Goal: Task Accomplishment & Management: Complete application form

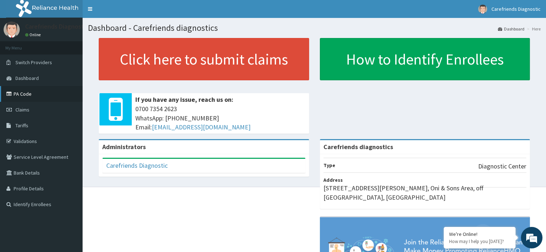
click at [36, 96] on link "PA Code" at bounding box center [41, 94] width 82 height 16
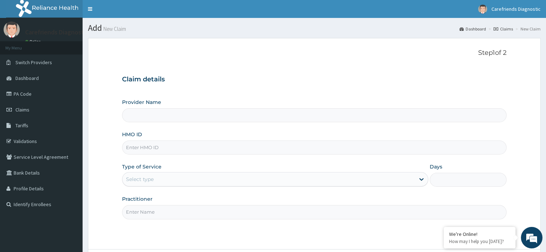
type input "Carefriends diagnostics"
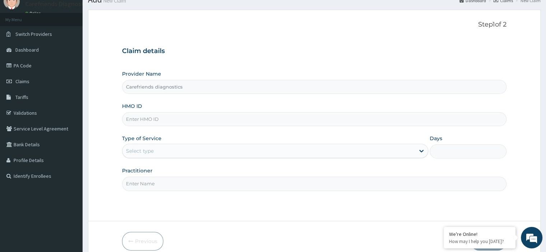
scroll to position [61, 0]
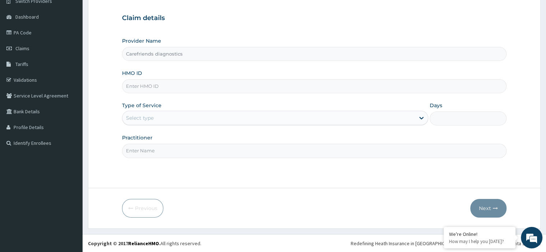
click at [235, 88] on input "HMO ID" at bounding box center [314, 86] width 384 height 14
type input "AIT/10053/B"
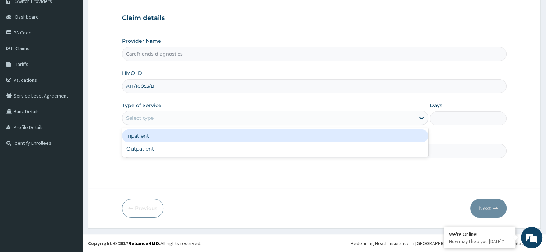
click at [230, 123] on div "Select type" at bounding box center [268, 117] width 292 height 11
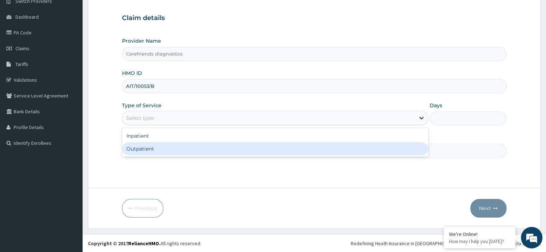
drag, startPoint x: 179, startPoint y: 152, endPoint x: 179, endPoint y: 148, distance: 3.6
click at [179, 152] on div "Outpatient" at bounding box center [275, 148] width 306 height 13
type input "1"
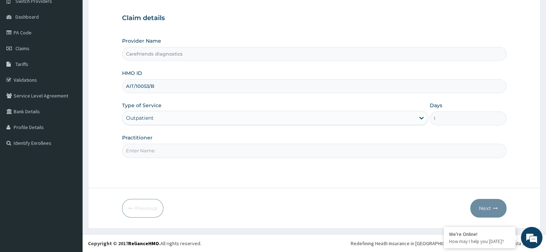
click at [185, 155] on input "Practitioner" at bounding box center [314, 151] width 384 height 14
type input "KEJIDE SPECIALIST HOSPITAL"
click at [488, 209] on button "Next" at bounding box center [488, 208] width 36 height 19
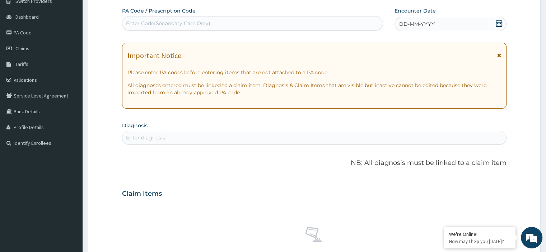
click at [168, 25] on div "Enter Code(Secondary Care Only)" at bounding box center [168, 23] width 84 height 7
paste input "PA/A5E978"
type input "PA/A5E978"
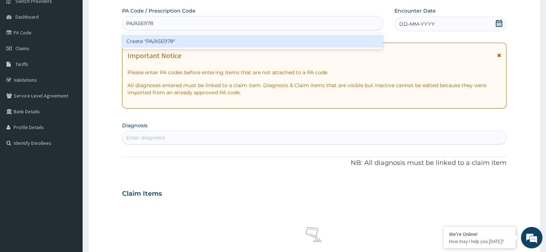
click at [177, 44] on div "Create "PA/A5E978"" at bounding box center [252, 41] width 261 height 13
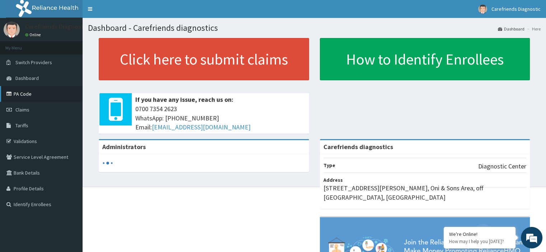
click at [26, 96] on link "PA Code" at bounding box center [41, 94] width 82 height 16
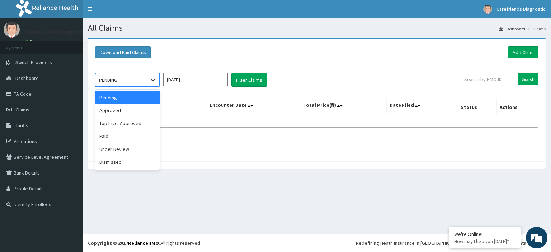
click at [154, 79] on icon at bounding box center [152, 79] width 7 height 7
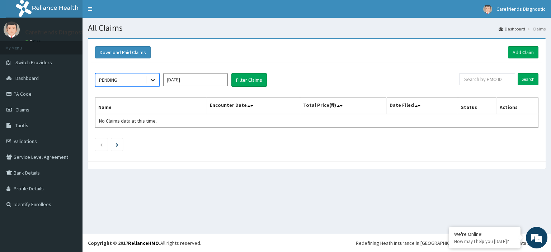
click at [154, 79] on icon at bounding box center [152, 79] width 7 height 7
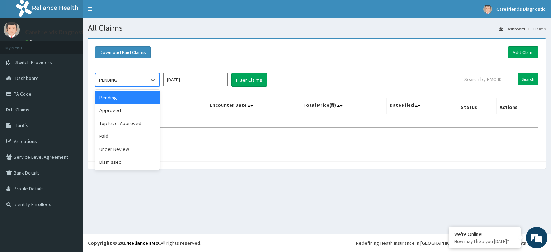
drag, startPoint x: 154, startPoint y: 79, endPoint x: 100, endPoint y: 152, distance: 90.7
click at [150, 83] on icon at bounding box center [152, 79] width 7 height 7
drag, startPoint x: 110, startPoint y: 149, endPoint x: 198, endPoint y: 96, distance: 102.0
click at [110, 149] on div "Under Review" at bounding box center [127, 149] width 65 height 13
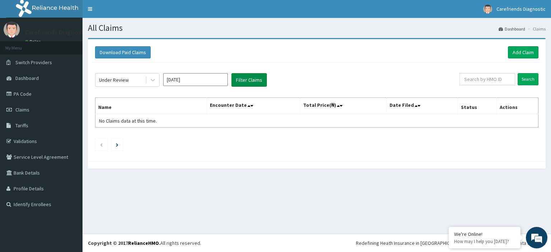
click at [231, 84] on button "Filter Claims" at bounding box center [249, 80] width 36 height 14
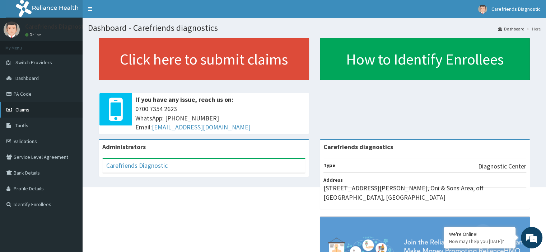
click at [34, 109] on link "Claims" at bounding box center [41, 110] width 82 height 16
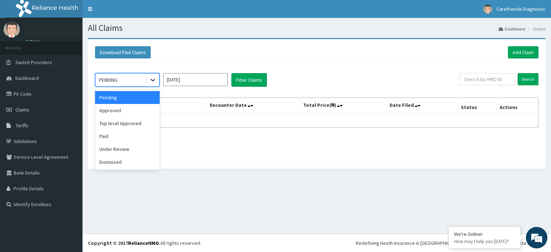
click at [156, 77] on icon at bounding box center [152, 79] width 7 height 7
drag, startPoint x: 128, startPoint y: 147, endPoint x: 177, endPoint y: 122, distance: 55.3
click at [128, 147] on div "Under Review" at bounding box center [127, 149] width 65 height 13
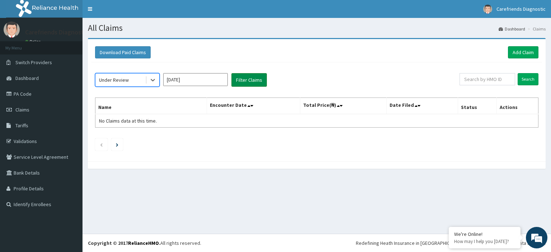
click at [255, 80] on button "Filter Claims" at bounding box center [249, 80] width 36 height 14
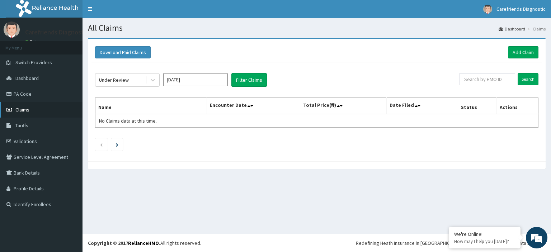
click at [33, 110] on link "Claims" at bounding box center [41, 110] width 82 height 16
click at [518, 50] on link "Add Claim" at bounding box center [523, 52] width 30 height 12
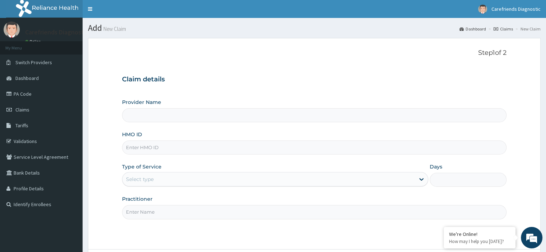
type input "Carefriends diagnostics"
click at [181, 145] on input "HMO ID" at bounding box center [314, 148] width 384 height 14
type input "AIT/10053/B"
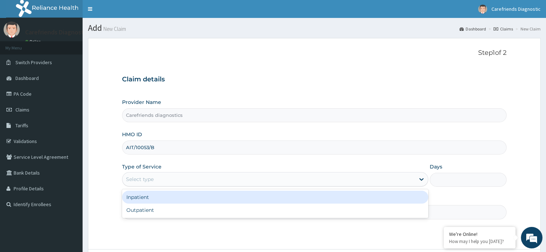
click at [165, 179] on div "Select type" at bounding box center [268, 179] width 292 height 11
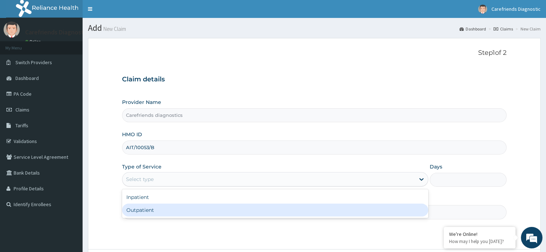
drag, startPoint x: 137, startPoint y: 209, endPoint x: 143, endPoint y: 200, distance: 10.8
click at [138, 208] on div "Outpatient" at bounding box center [275, 210] width 306 height 13
type input "1"
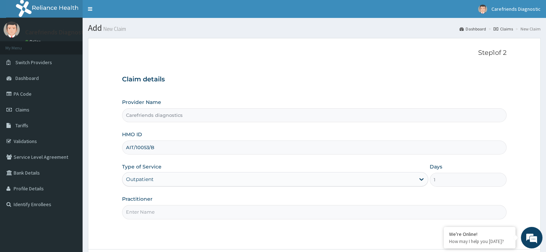
click at [148, 212] on input "Practitioner" at bounding box center [314, 212] width 384 height 14
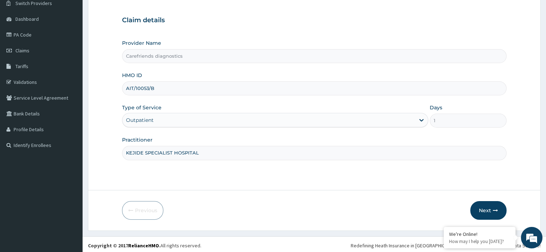
scroll to position [61, 0]
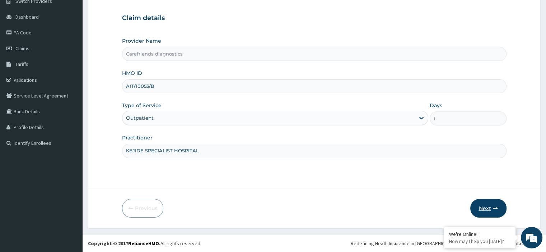
type input "KEJIDE SPECIALIST HOSPITAL"
click at [497, 210] on icon "button" at bounding box center [494, 208] width 5 height 5
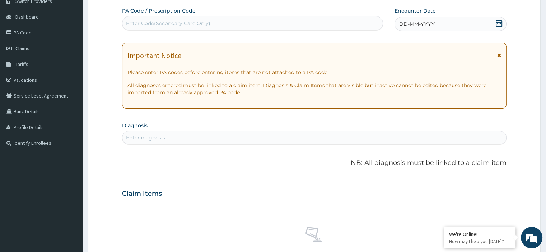
click at [245, 27] on div "Enter Code(Secondary Care Only)" at bounding box center [252, 23] width 260 height 11
paste input "PA/A5E978"
type input "PA/A5E978"
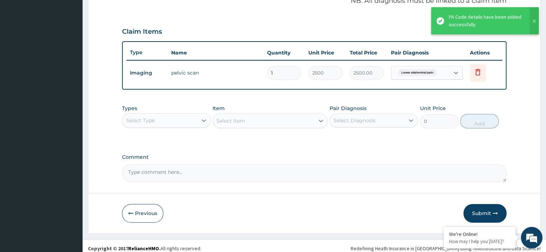
scroll to position [230, 0]
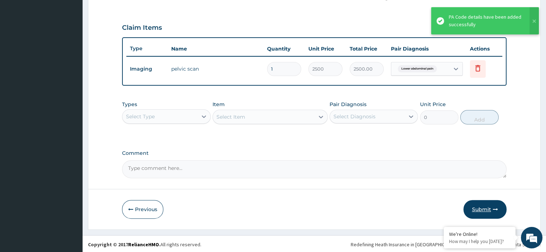
click at [488, 202] on button "Submit" at bounding box center [484, 209] width 43 height 19
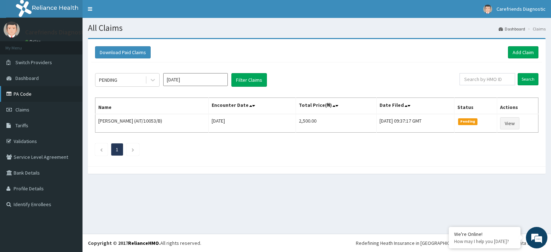
click at [33, 96] on link "PA Code" at bounding box center [41, 94] width 82 height 16
